Goal: Task Accomplishment & Management: Use online tool/utility

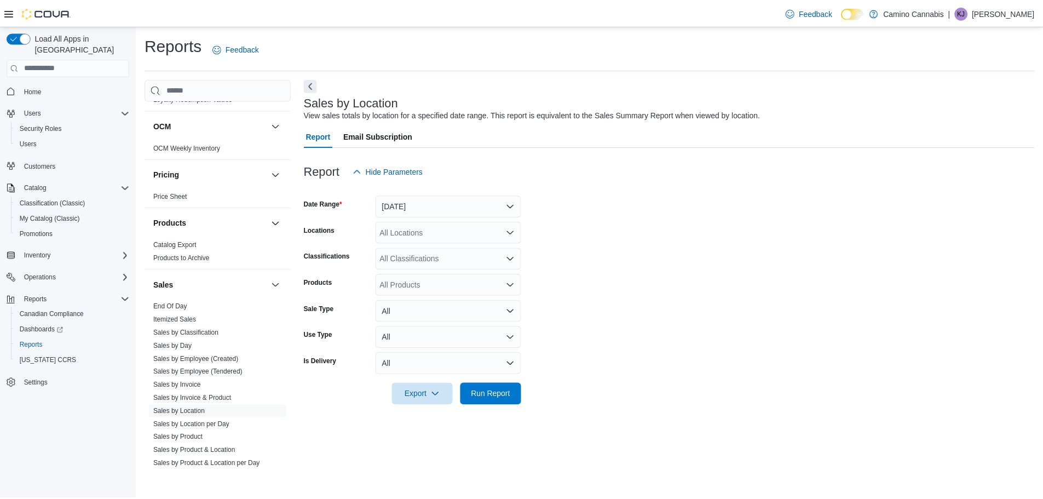
scroll to position [547, 0]
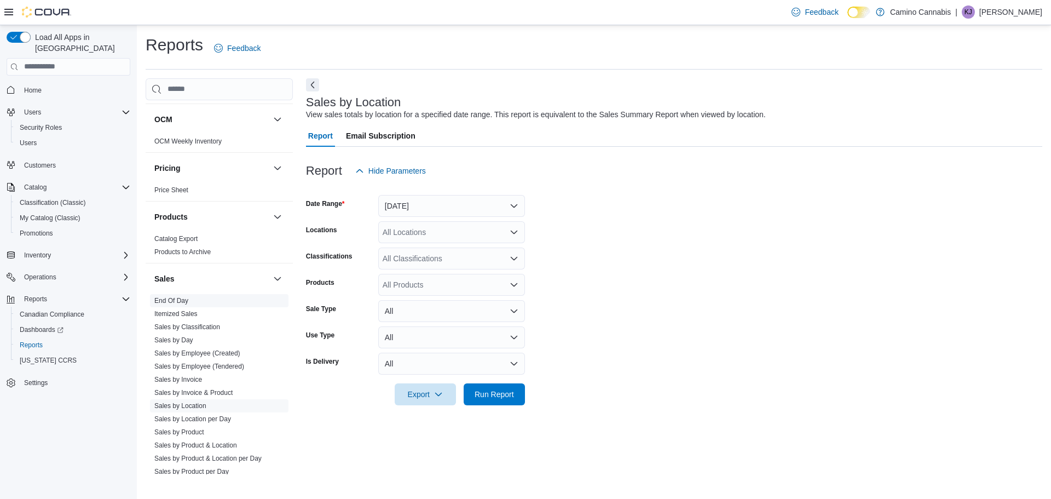
click at [176, 301] on link "End Of Day" at bounding box center [171, 301] width 34 height 8
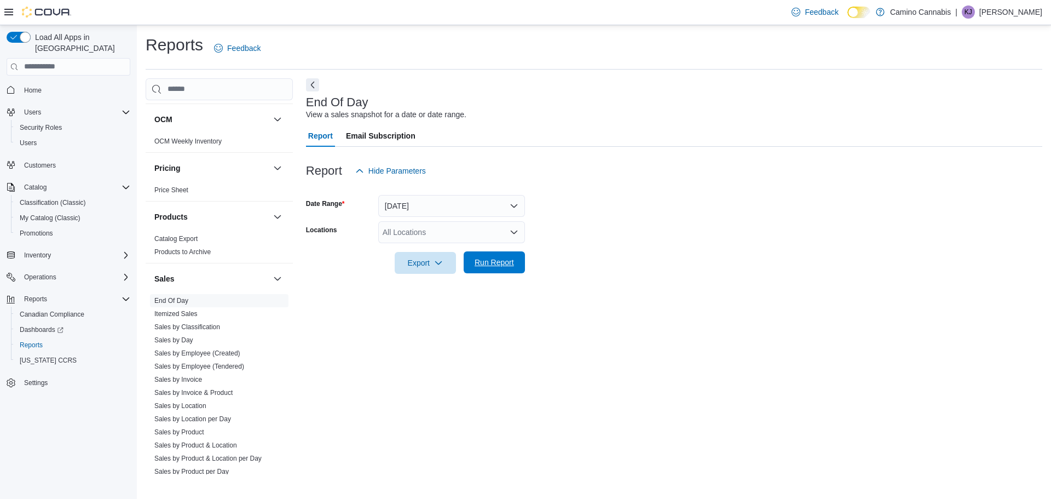
click at [504, 265] on span "Run Report" at bounding box center [494, 262] width 39 height 11
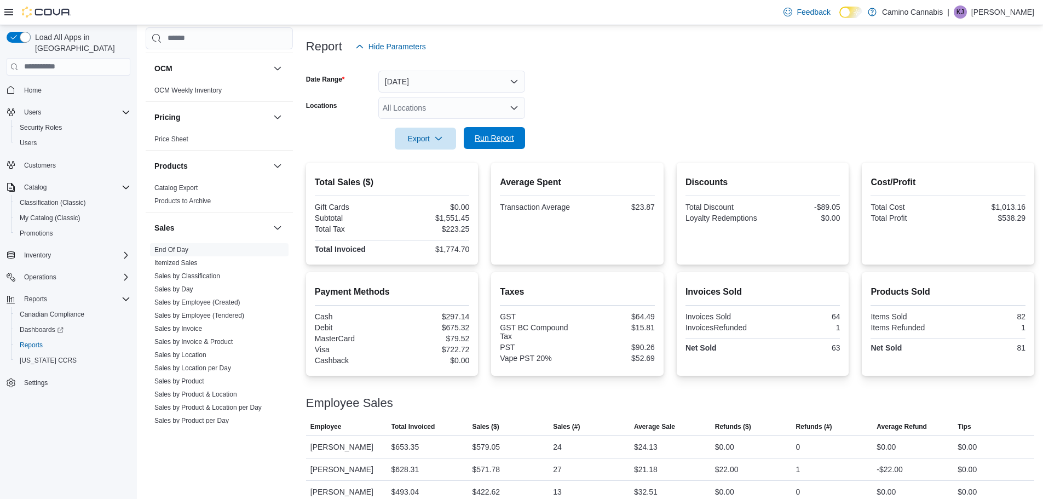
scroll to position [137, 0]
